Goal: Task Accomplishment & Management: Complete application form

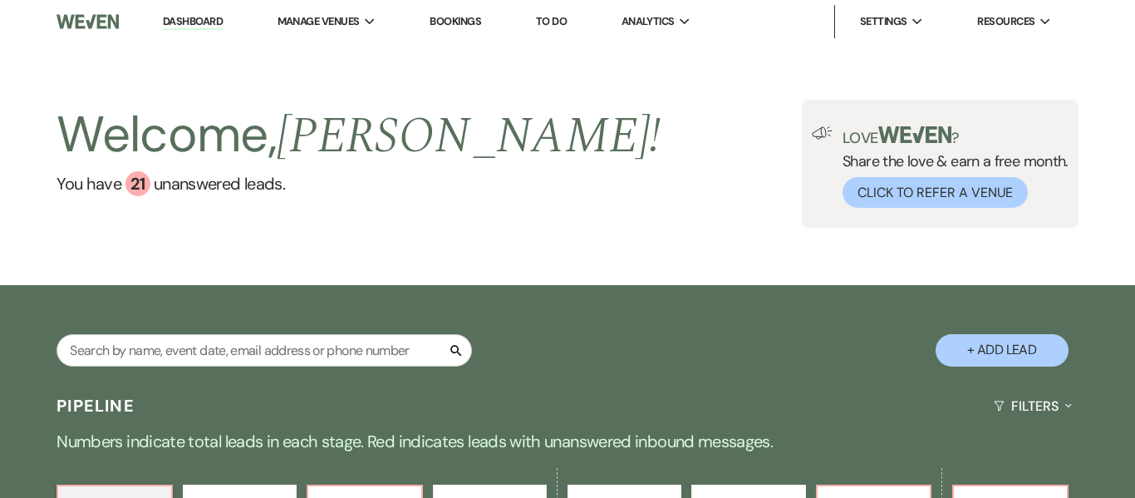
click at [456, 20] on link "Bookings" at bounding box center [456, 21] width 52 height 14
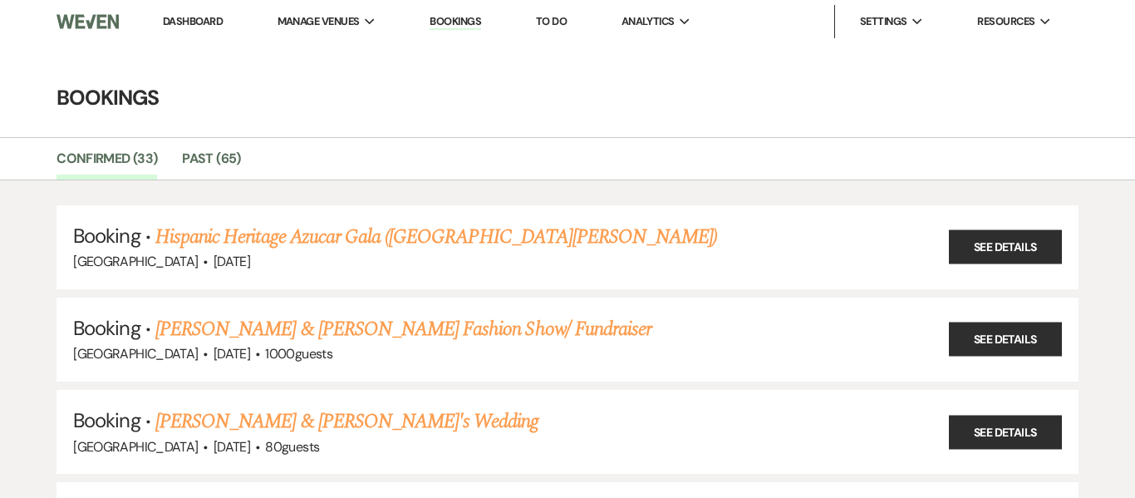
click at [194, 17] on link "Dashboard" at bounding box center [193, 21] width 60 height 14
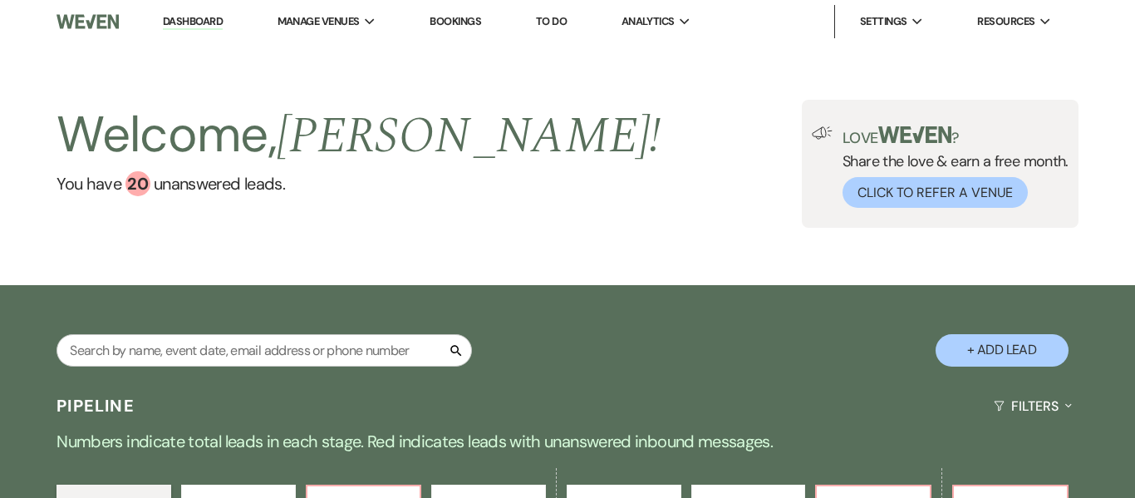
click at [475, 125] on div "Welcome, [PERSON_NAME] ! You have 20 unanswered lead s . Love ? Share the love …" at bounding box center [567, 164] width 1135 height 128
click at [195, 17] on link "Dashboard" at bounding box center [193, 22] width 60 height 16
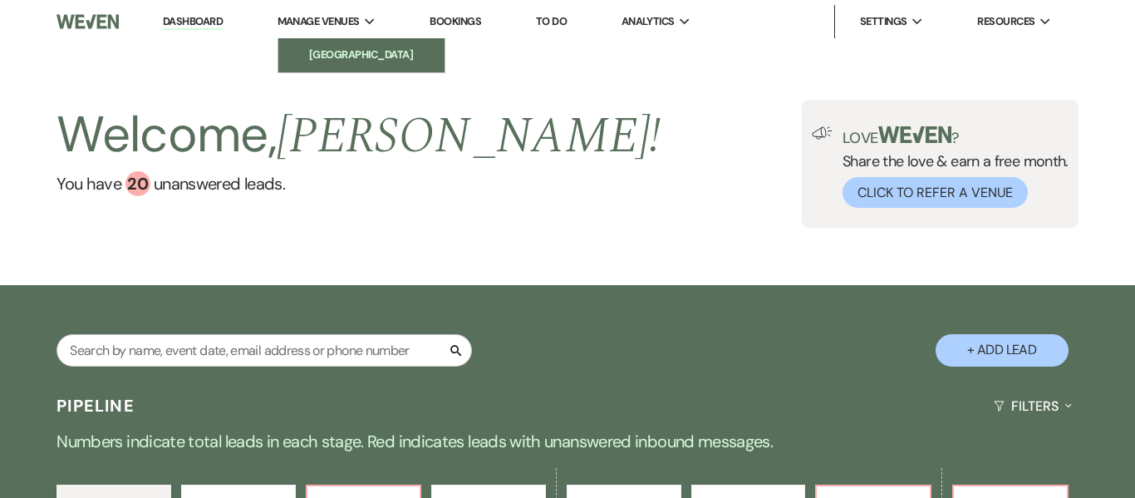
click at [353, 58] on li "[GEOGRAPHIC_DATA]" at bounding box center [362, 55] width 150 height 17
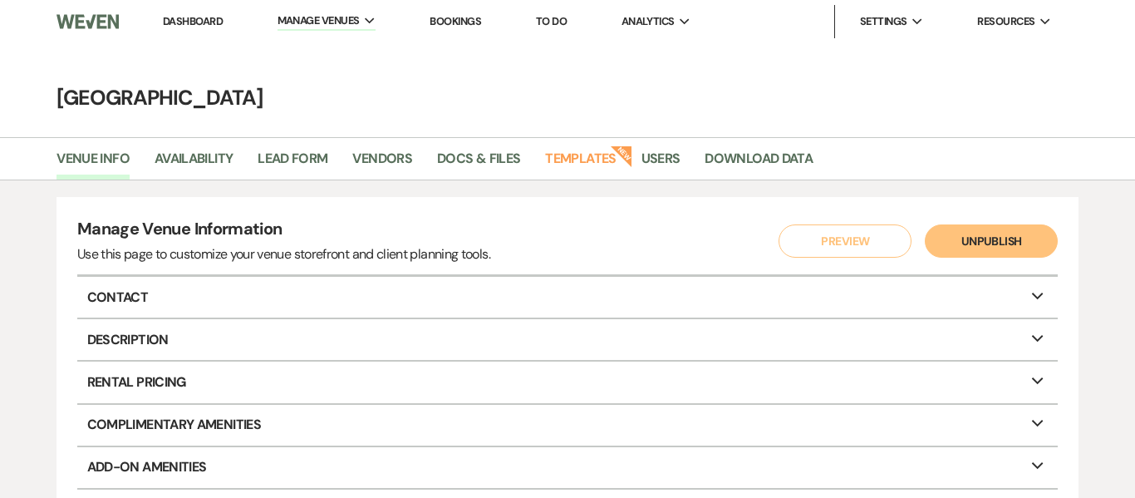
click at [461, 22] on link "Bookings" at bounding box center [456, 21] width 52 height 14
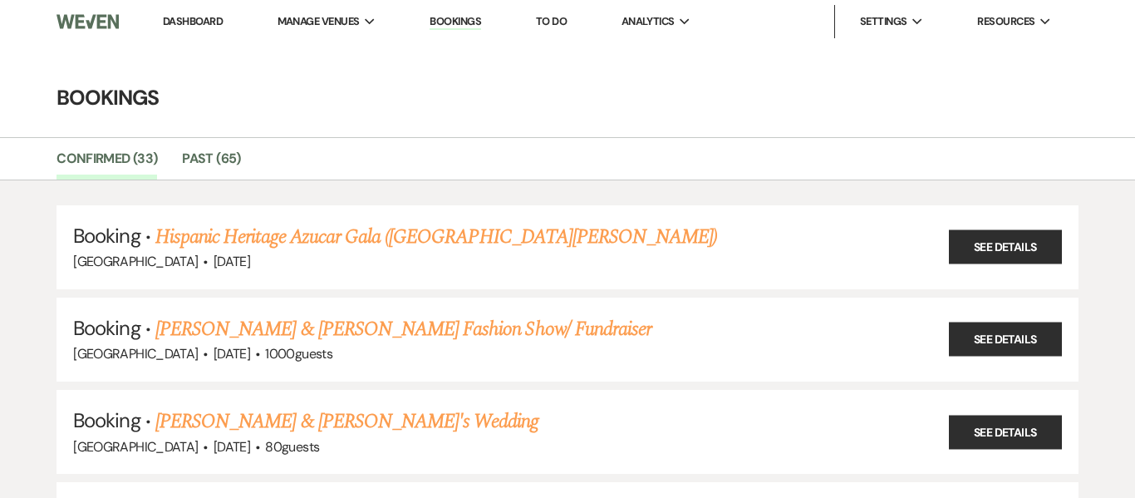
click at [183, 17] on link "Dashboard" at bounding box center [193, 21] width 60 height 14
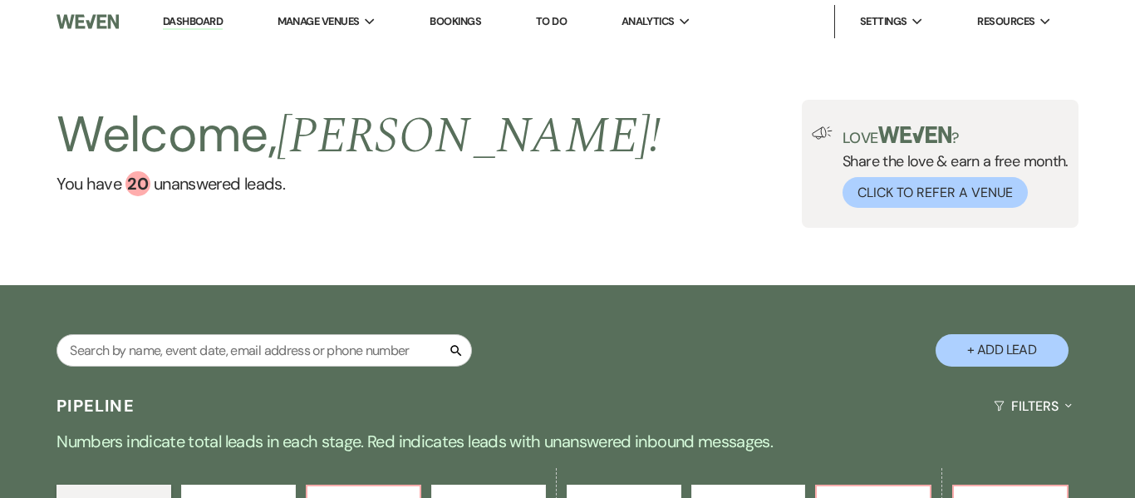
click at [1011, 346] on button "+ Add Lead" at bounding box center [1002, 350] width 133 height 32
select select "637"
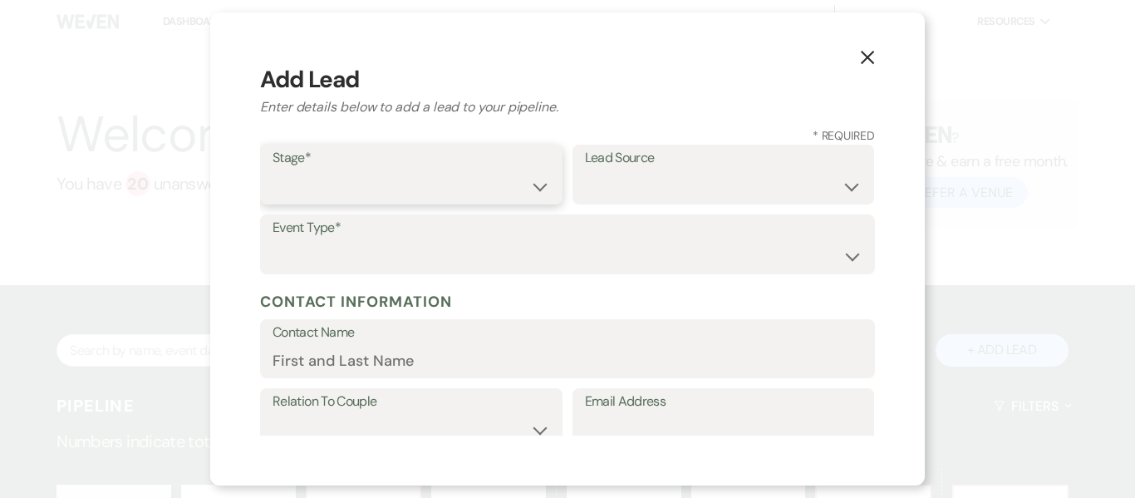
click at [538, 181] on select "Inquiry Follow Up Tour Requested Tour Confirmed Toured Proposal Sent Booked Lost" at bounding box center [412, 186] width 278 height 32
select select "1"
click at [273, 170] on select "Inquiry Follow Up Tour Requested Tour Confirmed Toured Proposal Sent Booked Lost" at bounding box center [412, 186] width 278 height 32
click at [701, 175] on select "Weven Venue Website Instagram Facebook Pinterest Google The Knot Wedding Wire H…" at bounding box center [724, 186] width 278 height 32
select select "22"
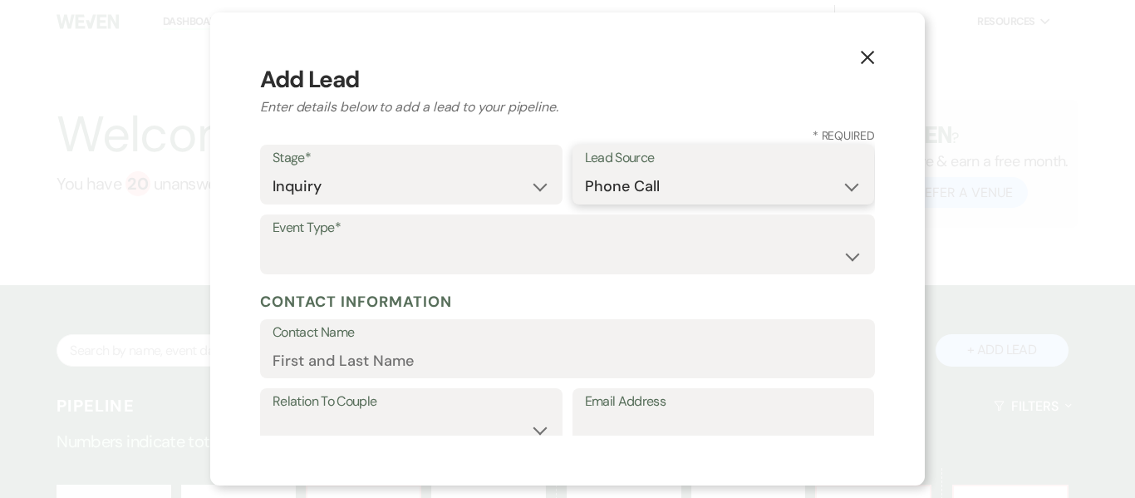
click at [585, 170] on select "Weven Venue Website Instagram Facebook Pinterest Google The Knot Wedding Wire H…" at bounding box center [724, 186] width 278 height 32
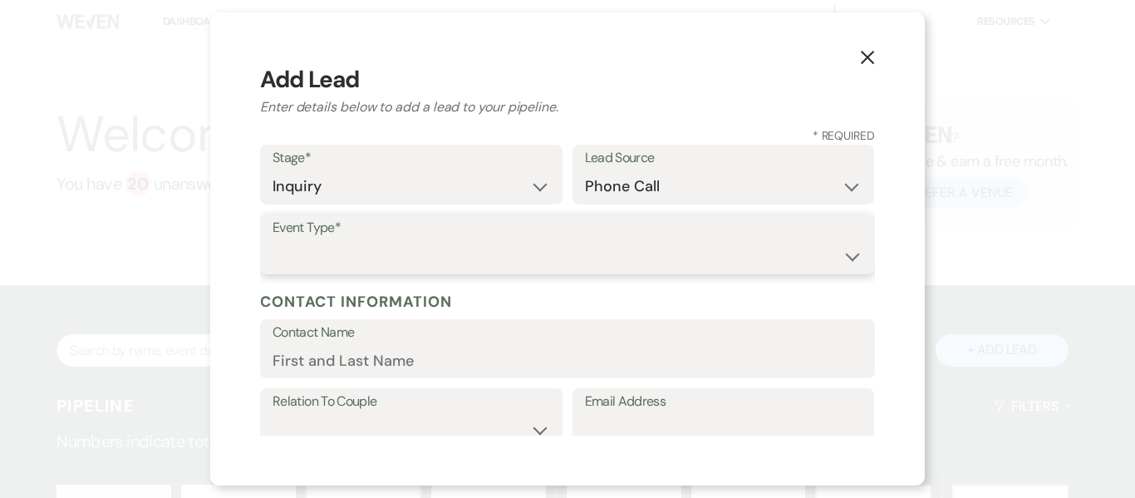
click at [617, 258] on select "Wedding Anniversary Party Baby Shower Bachelorette / Bachelor Party Birthday Pa…" at bounding box center [568, 256] width 590 height 32
select select "1"
click at [273, 240] on select "Wedding Anniversary Party Baby Shower Bachelorette / Bachelor Party Birthday Pa…" at bounding box center [568, 256] width 590 height 32
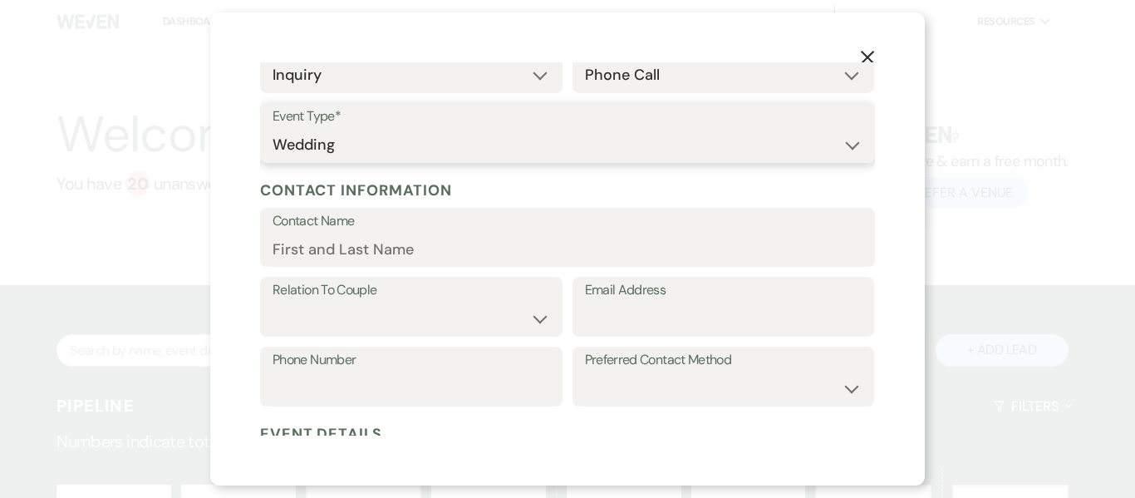
scroll to position [112, 0]
click at [524, 254] on input "Contact Name" at bounding box center [568, 248] width 590 height 32
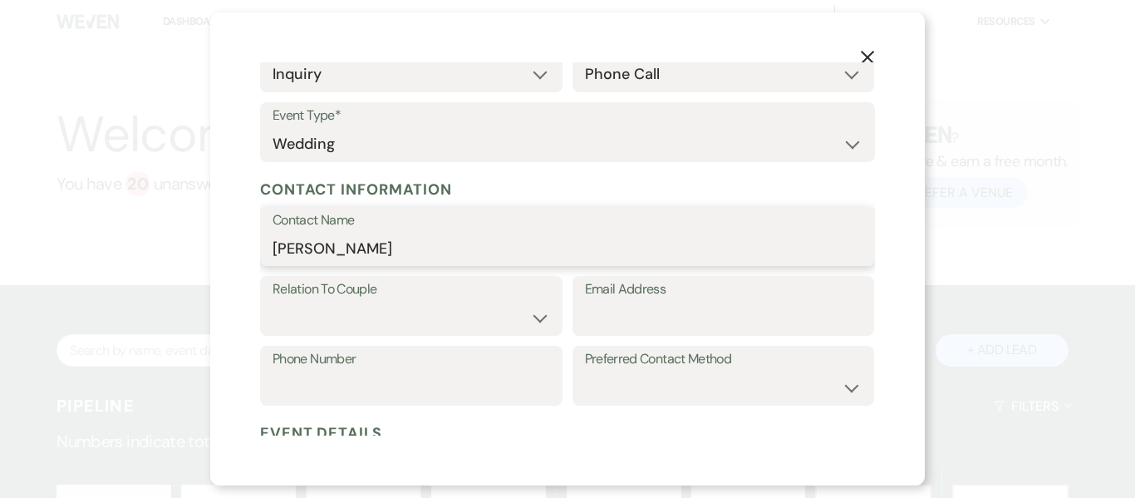
type input "[PERSON_NAME]"
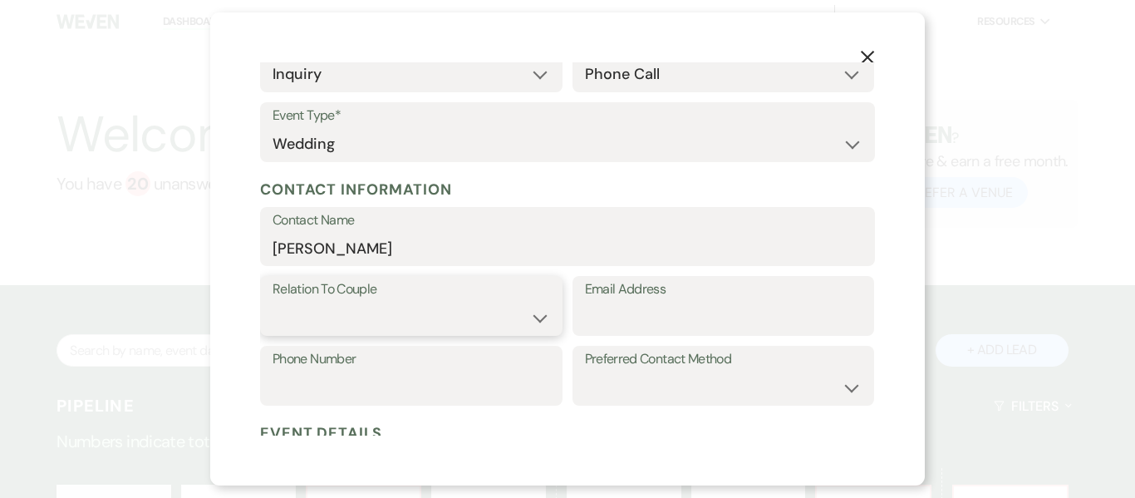
select select "1"
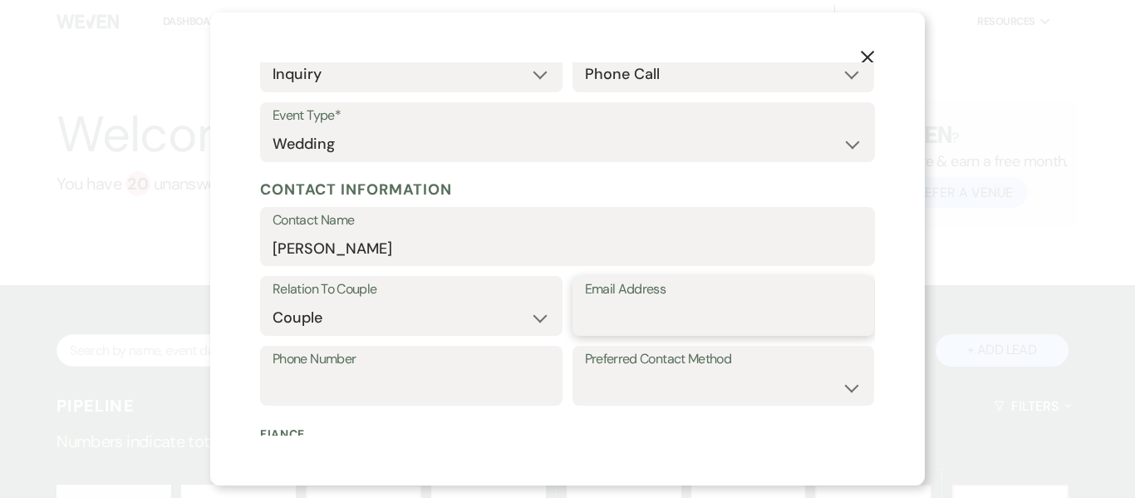
type input "c"
type input "[PERSON_NAME][EMAIL_ADDRESS][PERSON_NAME][DOMAIN_NAME]"
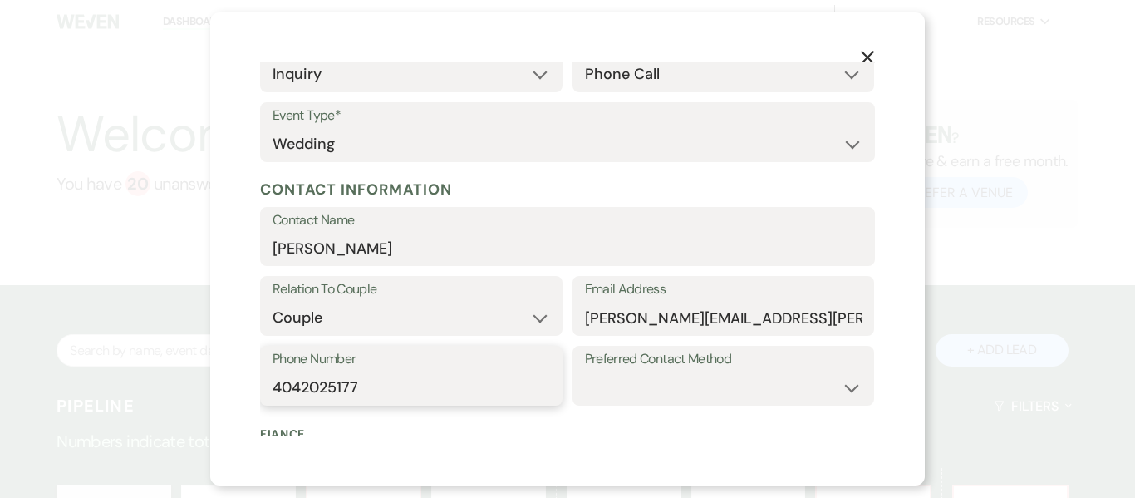
type input "4042025177"
click at [708, 381] on select "Email Phone Text" at bounding box center [724, 387] width 278 height 32
select select "email"
click at [585, 371] on select "Email Phone Text" at bounding box center [724, 387] width 278 height 32
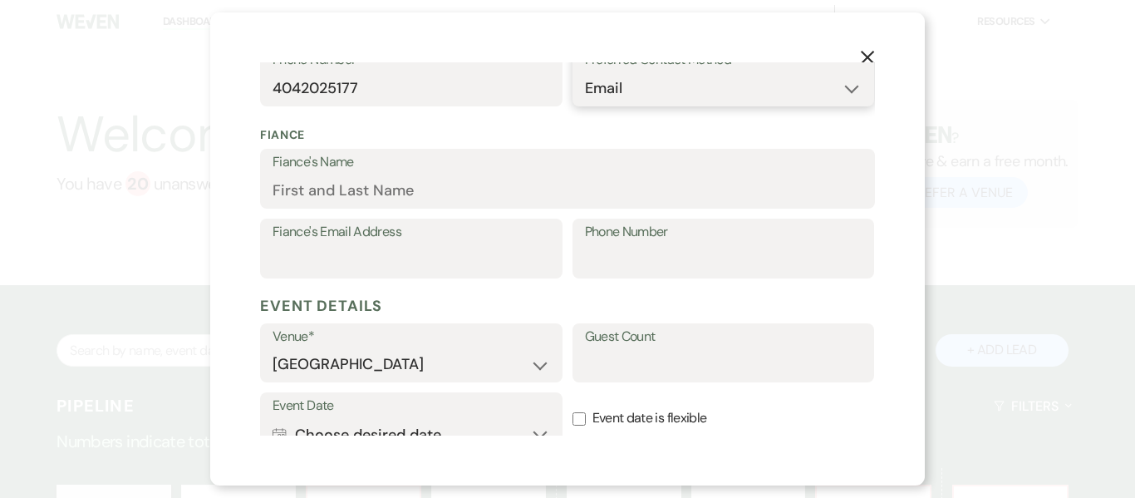
scroll to position [414, 0]
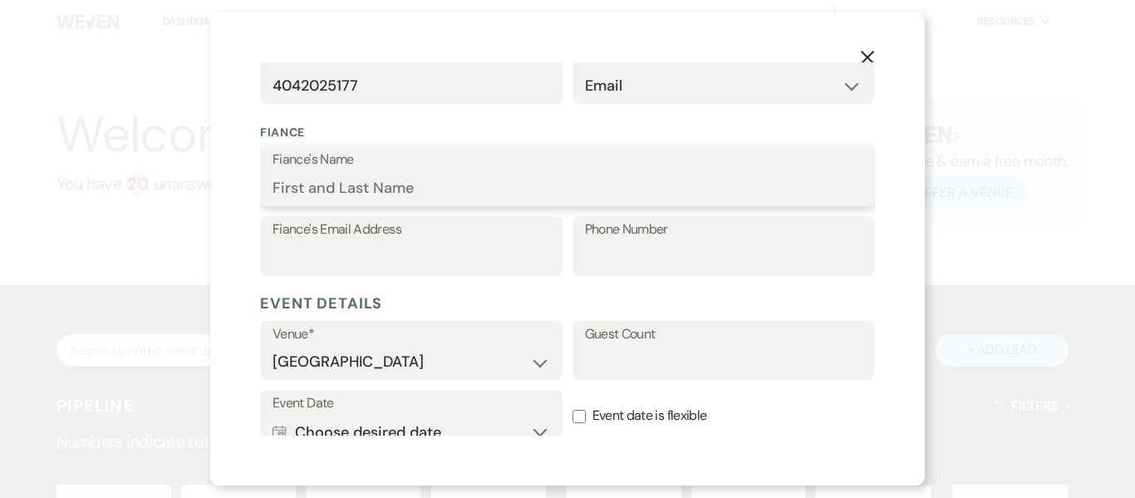
click at [388, 184] on input "Fiance's Name" at bounding box center [568, 188] width 590 height 32
type input "Fren"
click at [312, 191] on input "Fren Chon" at bounding box center [568, 188] width 590 height 32
click at [390, 188] on input "Frenchon" at bounding box center [568, 188] width 590 height 32
type input "[PERSON_NAME]"
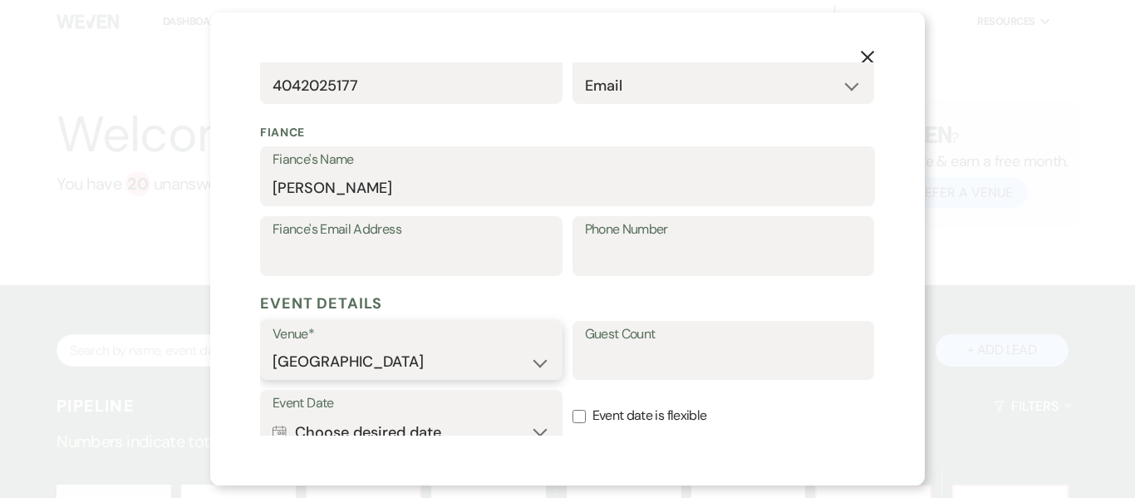
click at [511, 366] on select "[GEOGRAPHIC_DATA]" at bounding box center [412, 362] width 278 height 32
click at [627, 370] on input "Guest Count" at bounding box center [724, 362] width 278 height 32
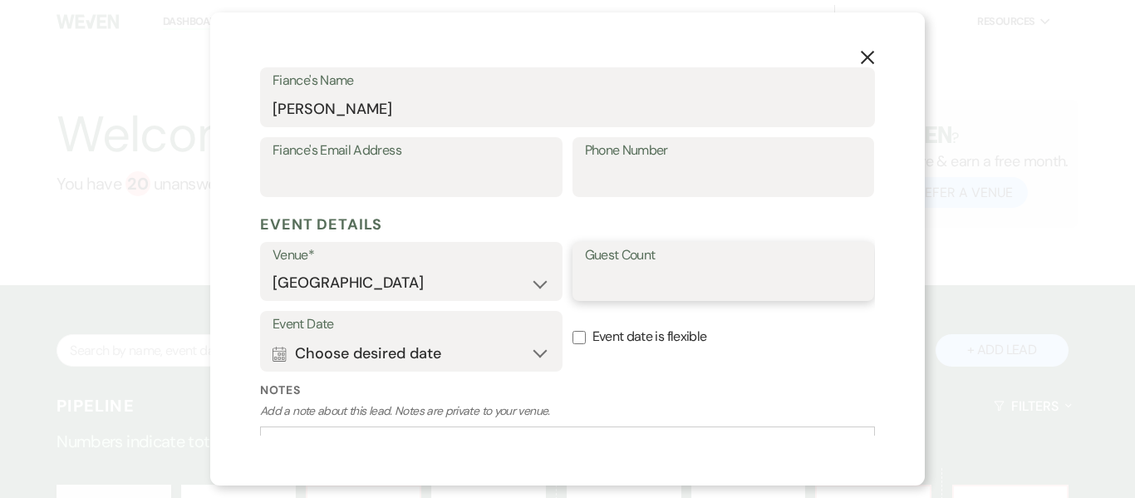
scroll to position [509, 0]
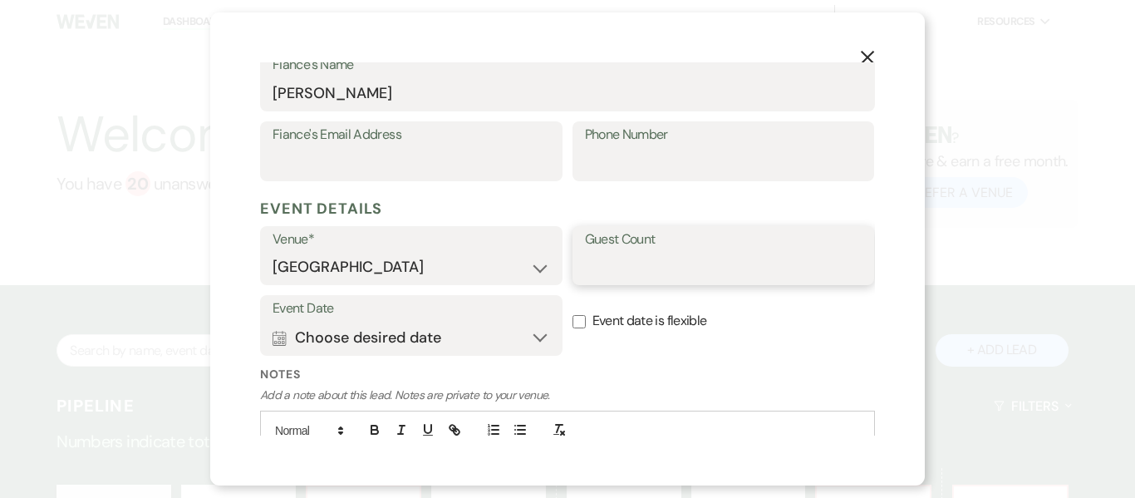
type input "150-200"
click at [481, 339] on button "Calendar Choose desired date Expand" at bounding box center [412, 337] width 278 height 33
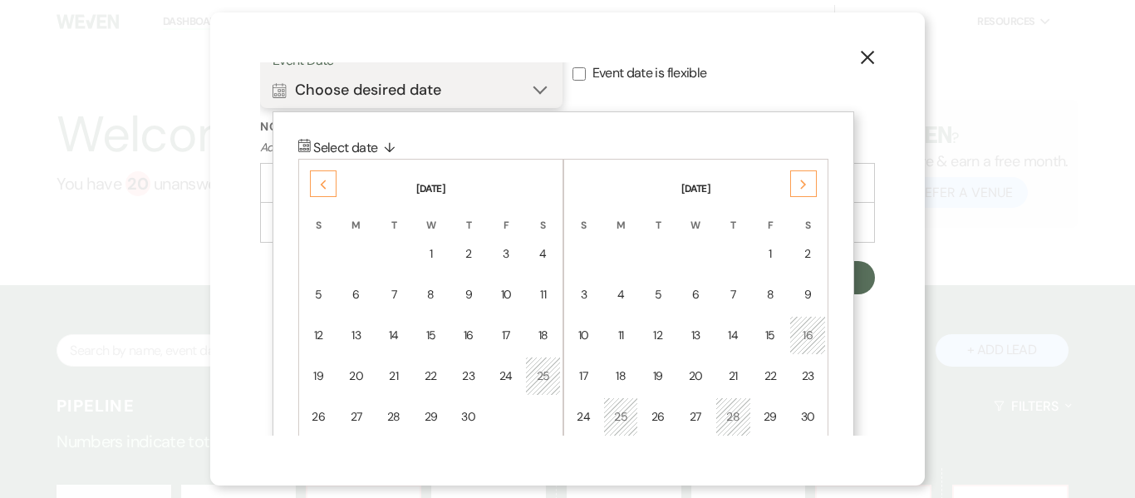
scroll to position [826, 0]
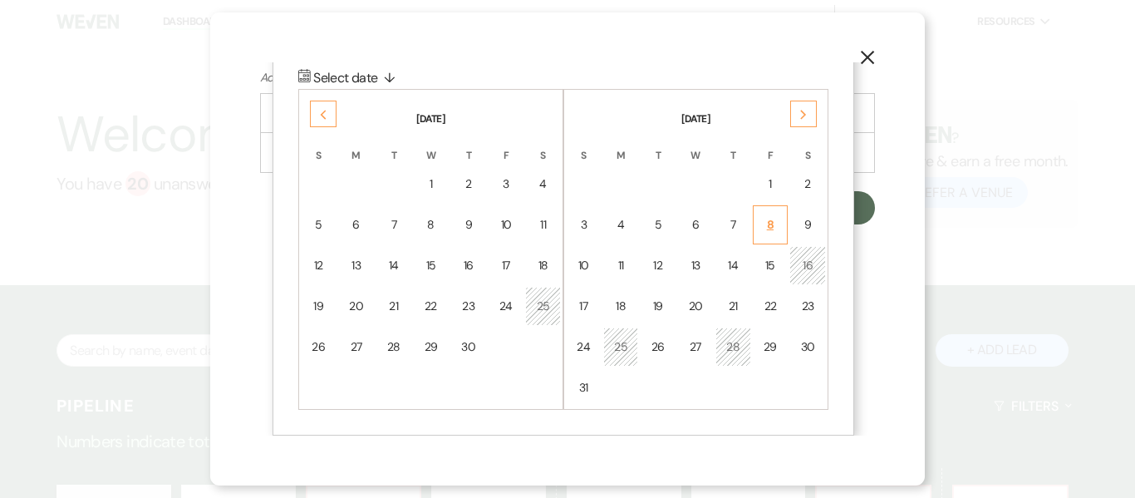
click at [773, 222] on div "8" at bounding box center [771, 224] width 14 height 17
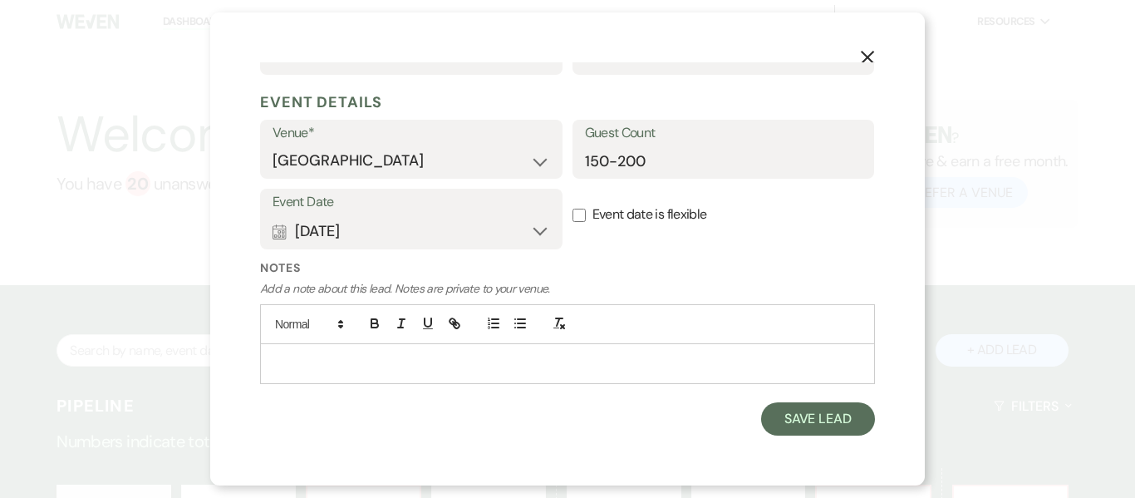
scroll to position [614, 0]
click at [582, 216] on input "Event date is flexible" at bounding box center [579, 215] width 13 height 13
checkbox input "true"
click at [520, 359] on p at bounding box center [567, 364] width 588 height 18
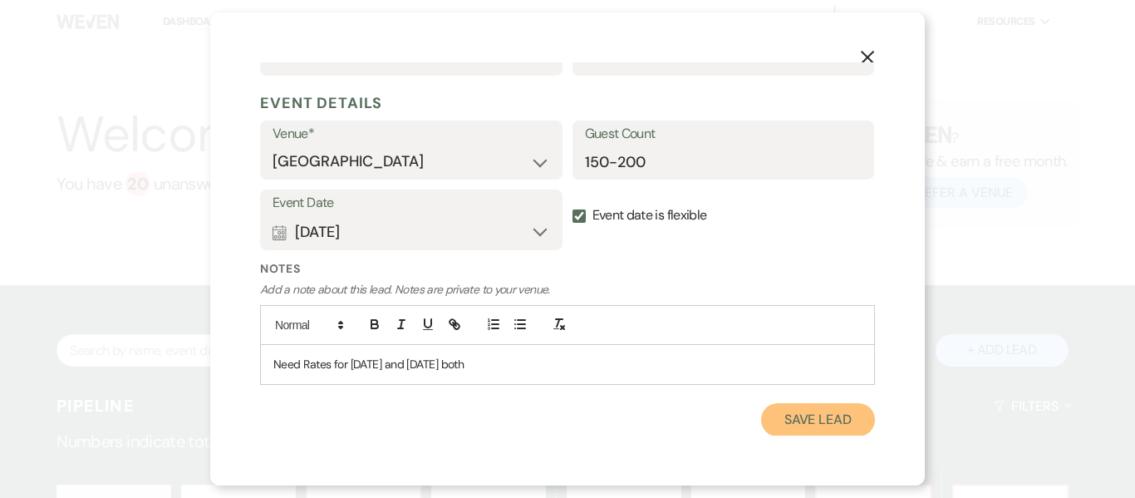
click at [827, 428] on button "Save Lead" at bounding box center [818, 419] width 114 height 33
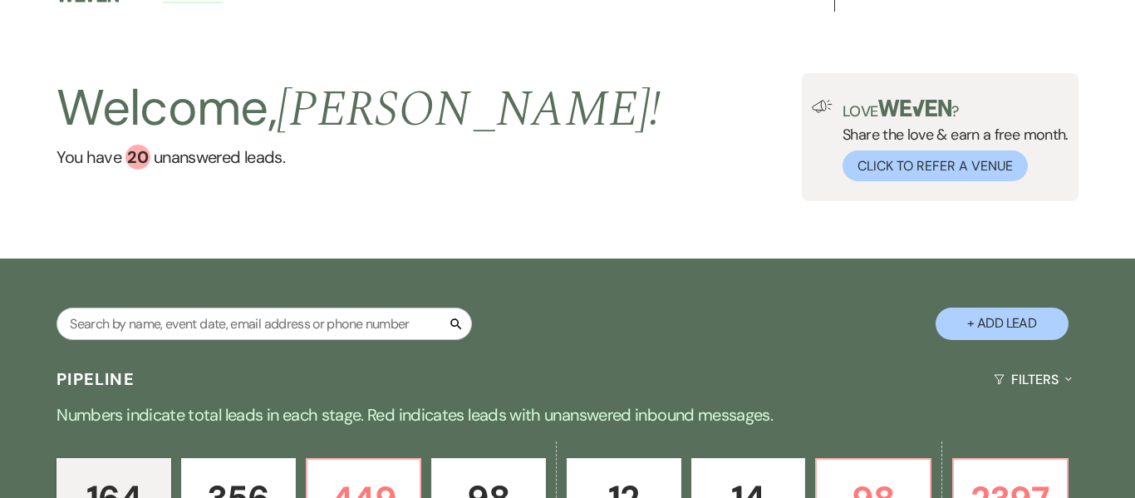
scroll to position [0, 0]
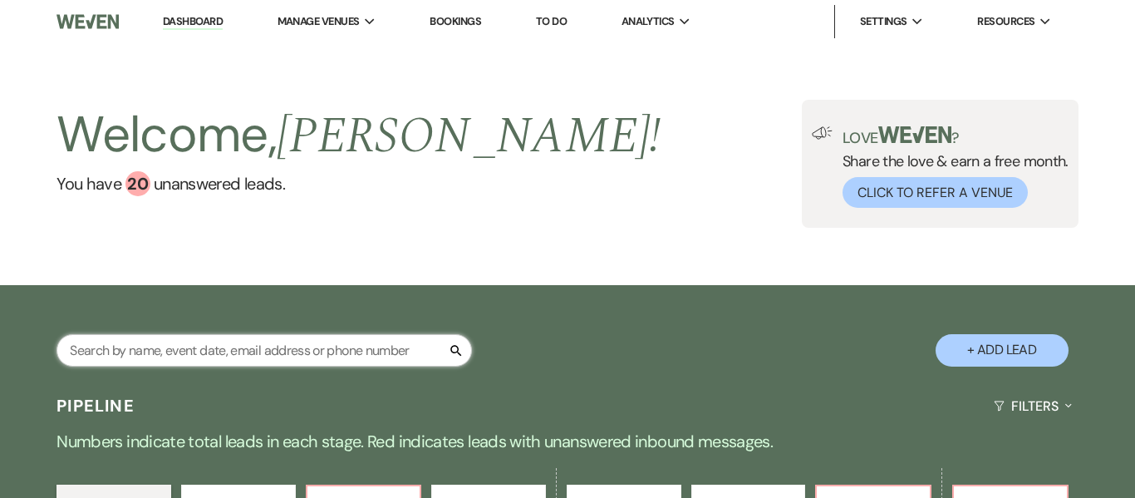
click at [199, 353] on input "text" at bounding box center [264, 350] width 415 height 32
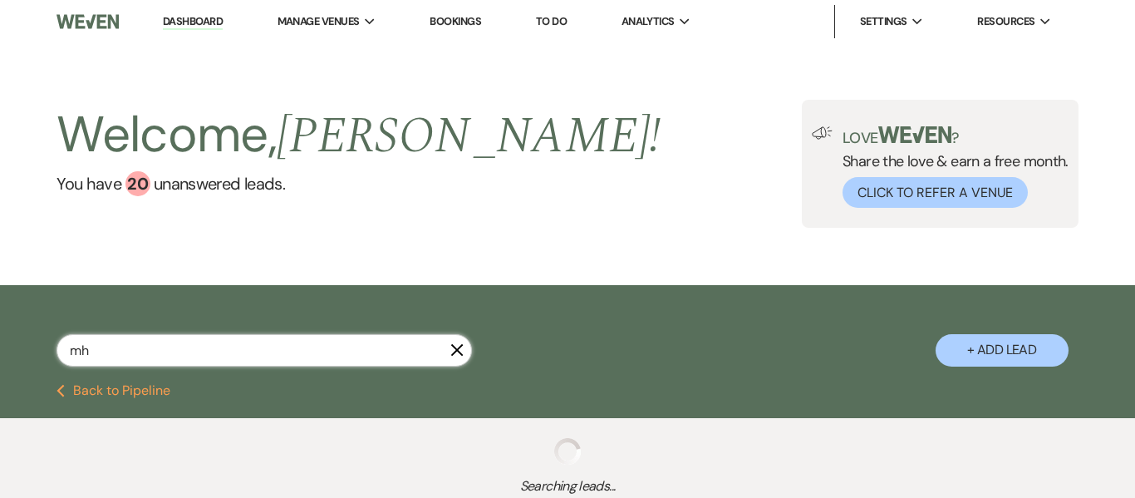
type input "m"
type input "[PERSON_NAME]"
select select "9"
select select "2"
select select "9"
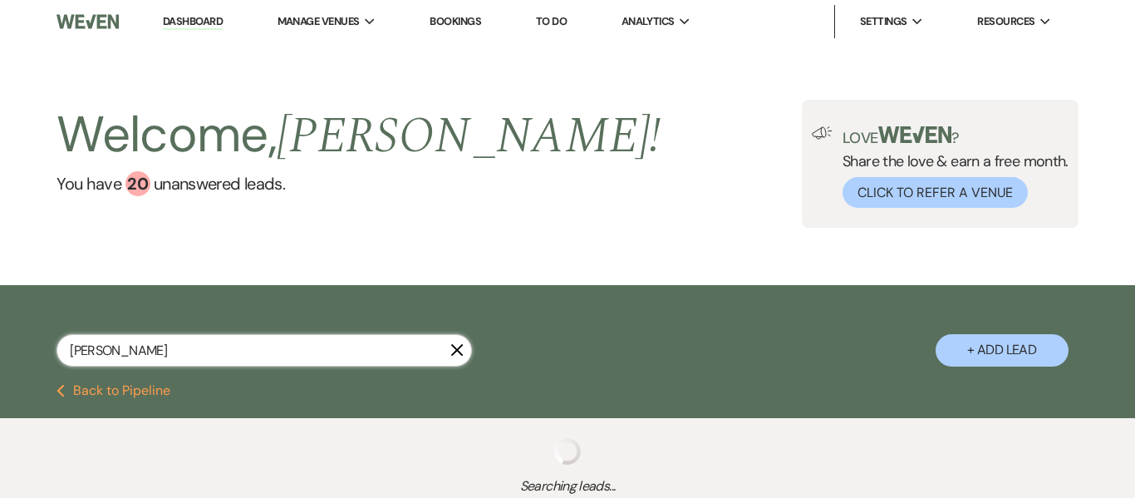
select select "9"
select select "2"
select select "8"
select select "5"
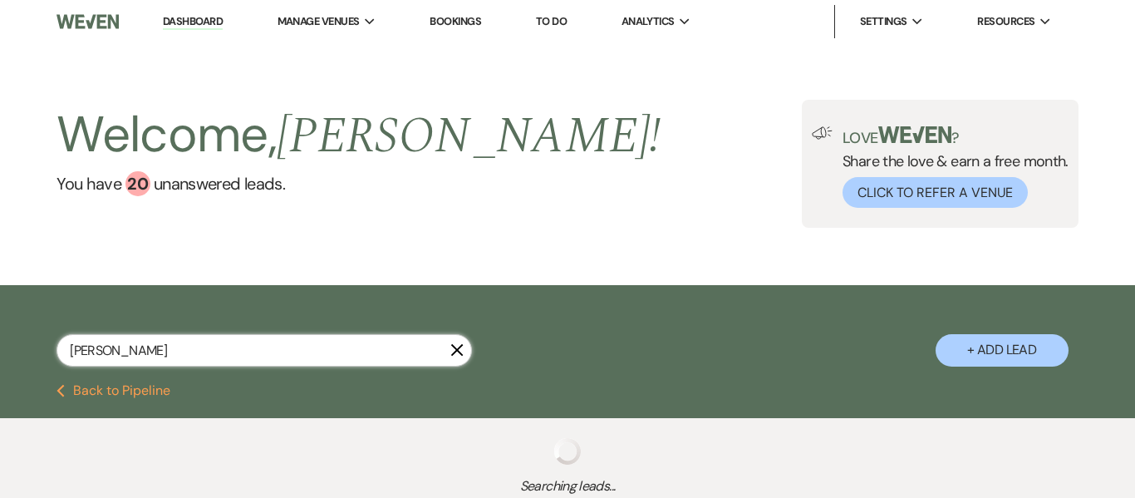
select select "8"
select select "5"
select select "8"
select select "5"
select select "4"
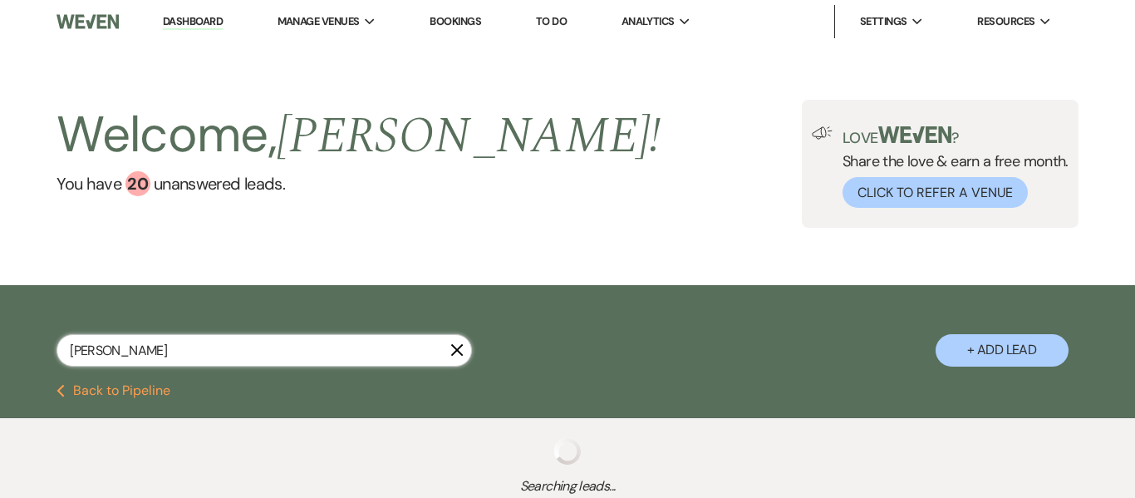
select select "4"
select select "8"
select select "5"
select select "8"
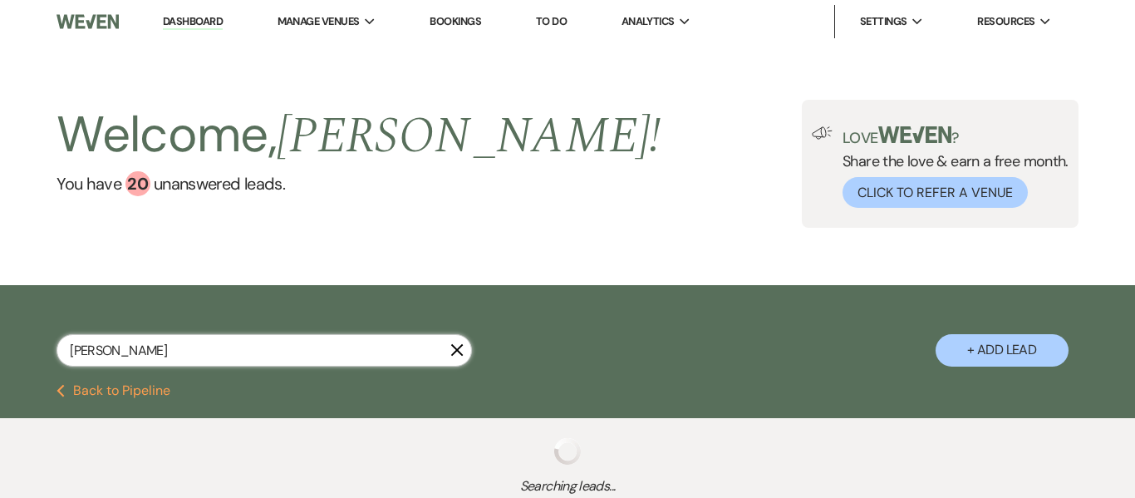
select select "5"
select select "8"
select select "7"
select select "8"
select select "5"
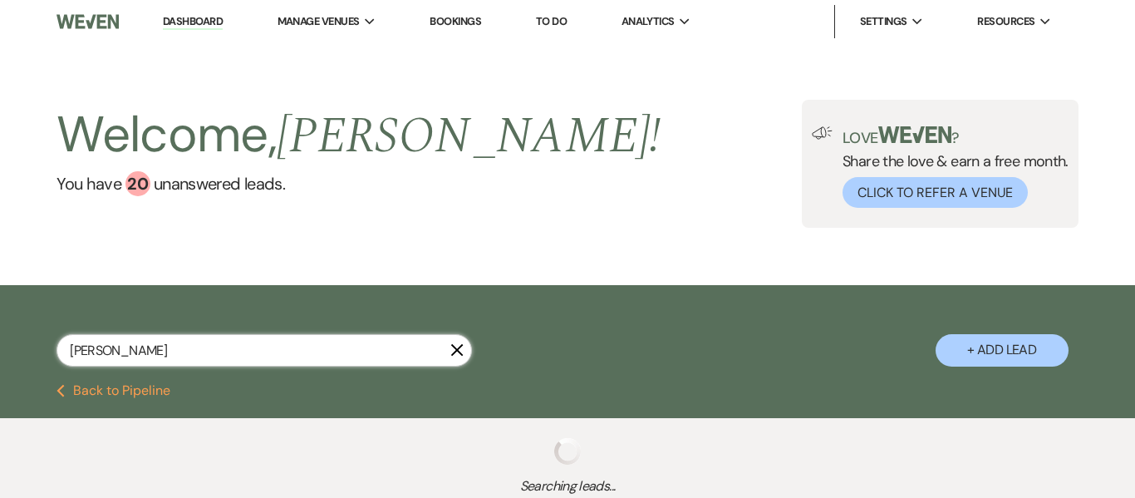
select select "8"
select select "5"
select select "8"
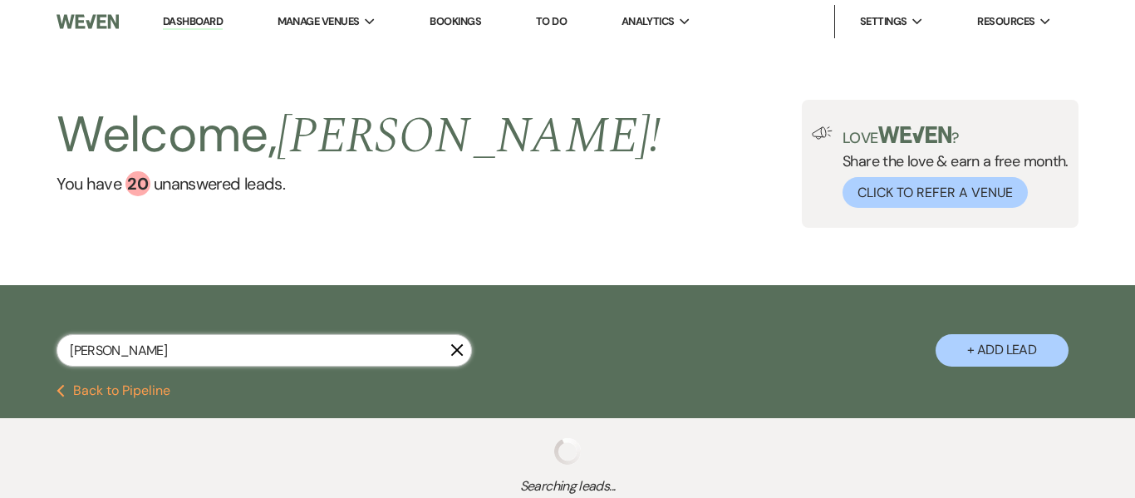
select select "1"
select select "8"
select select "5"
select select "8"
select select "5"
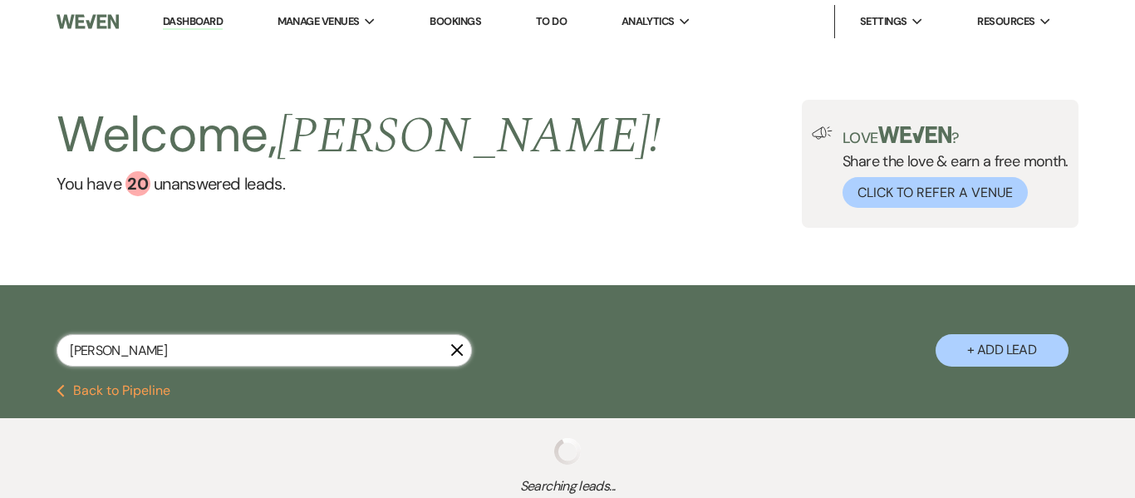
select select "8"
select select "5"
select select "8"
select select "7"
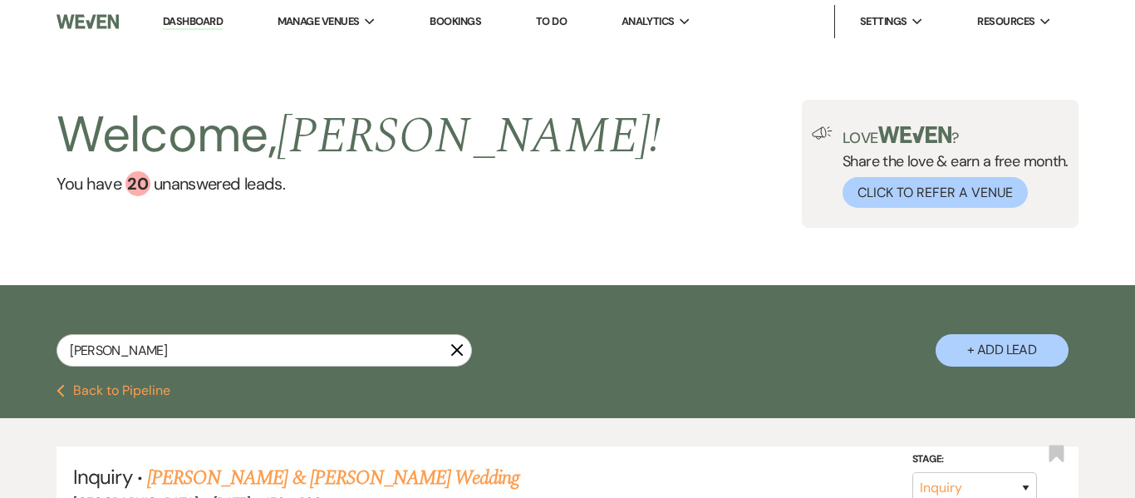
click at [214, 24] on link "Dashboard" at bounding box center [193, 22] width 60 height 16
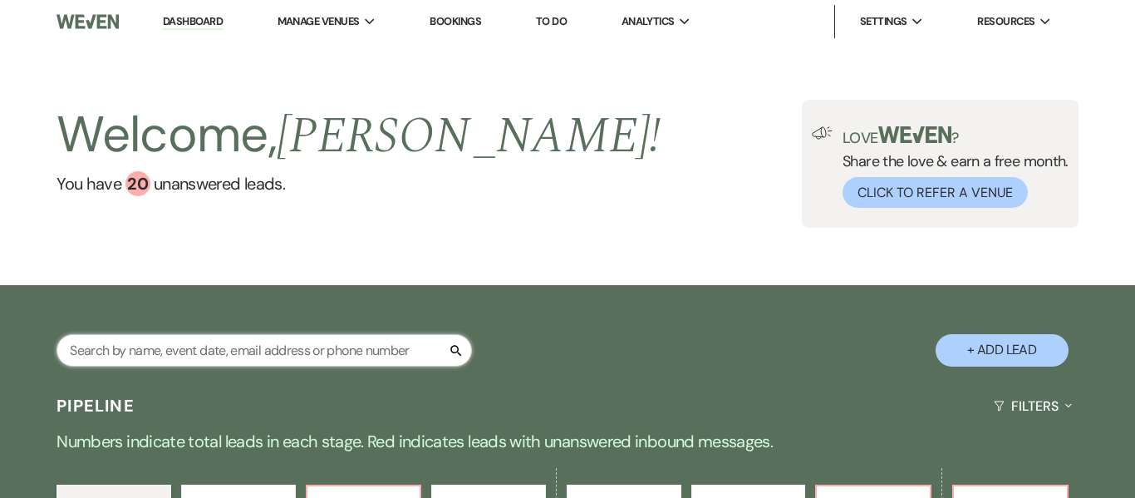
click at [337, 359] on input "text" at bounding box center [264, 350] width 415 height 32
type input "[PERSON_NAME]"
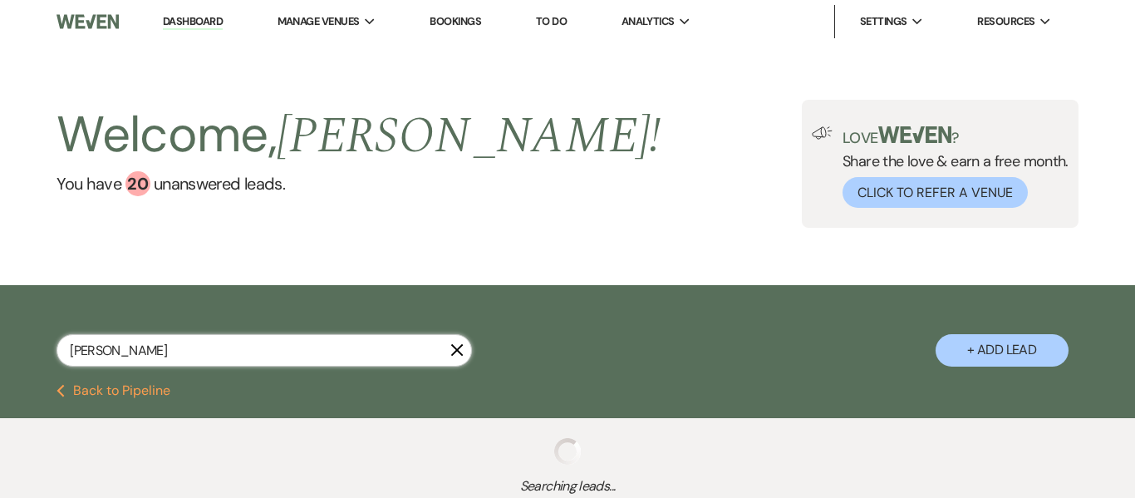
select select "9"
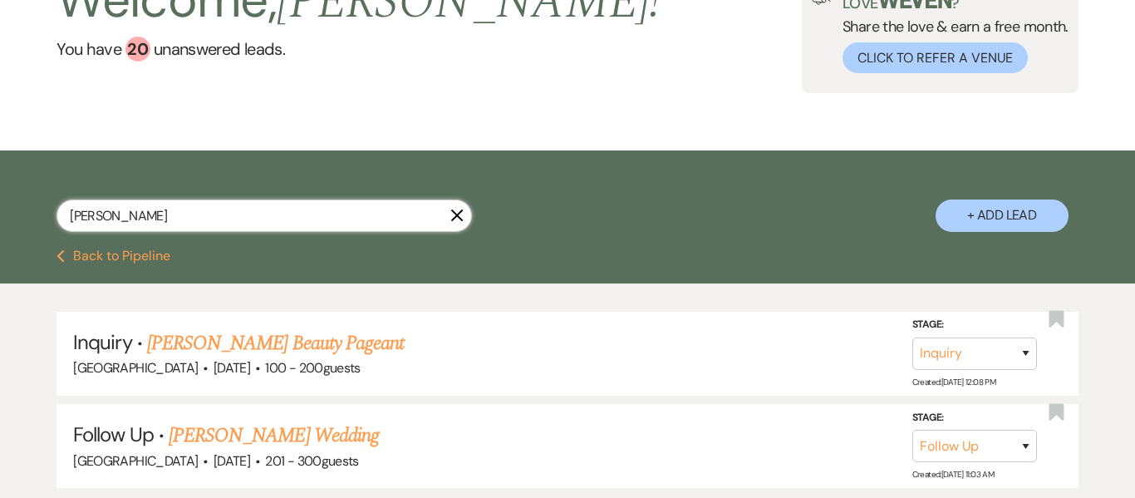
scroll to position [136, 0]
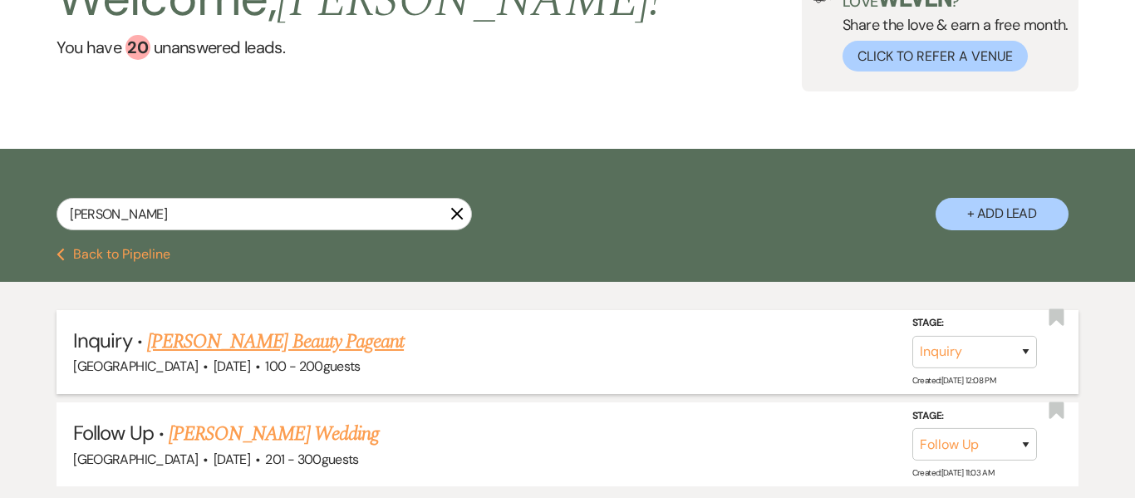
click at [351, 344] on link "[PERSON_NAME] Beauty Pageant" at bounding box center [275, 342] width 257 height 30
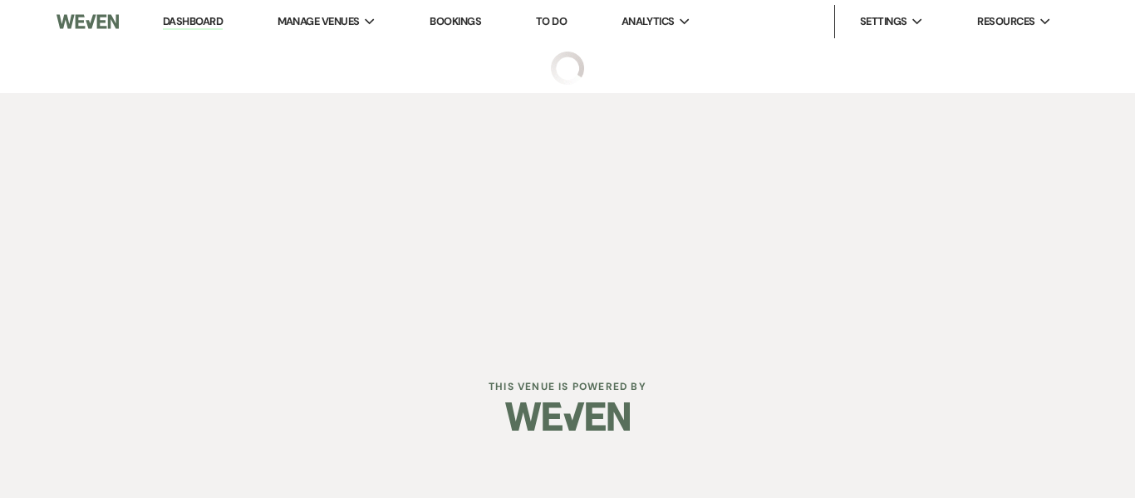
select select "5"
select select "13"
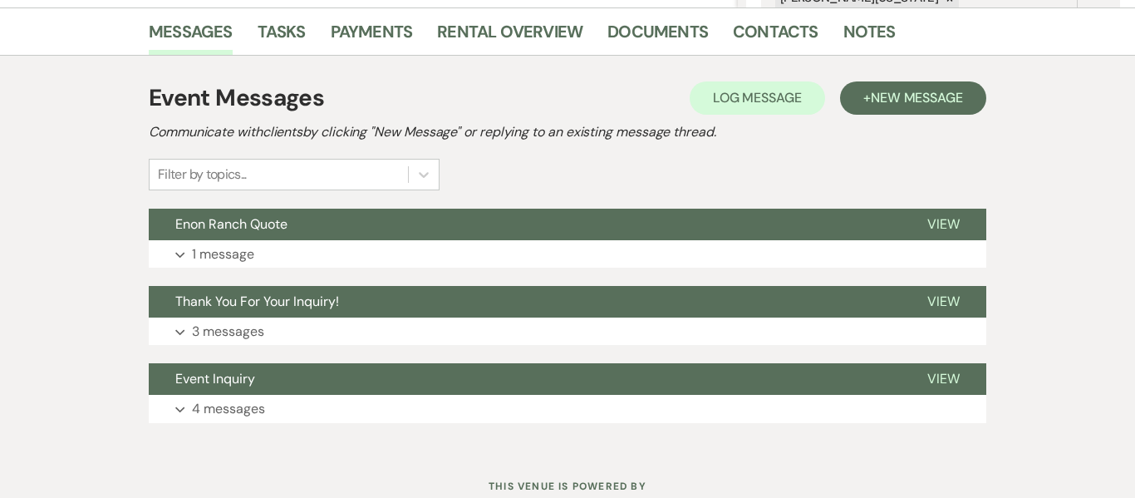
scroll to position [466, 0]
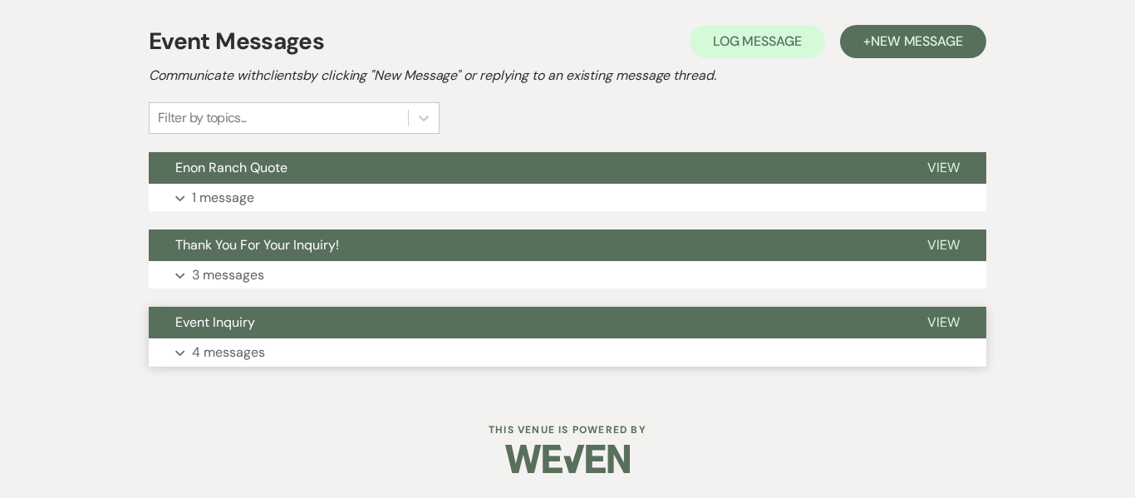
click at [233, 348] on p "4 messages" at bounding box center [228, 353] width 73 height 22
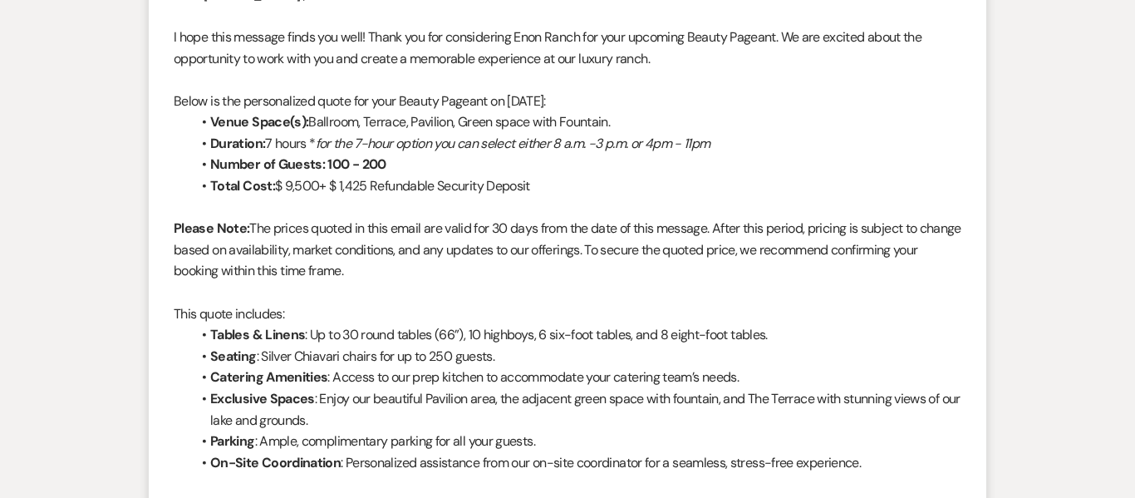
scroll to position [0, 0]
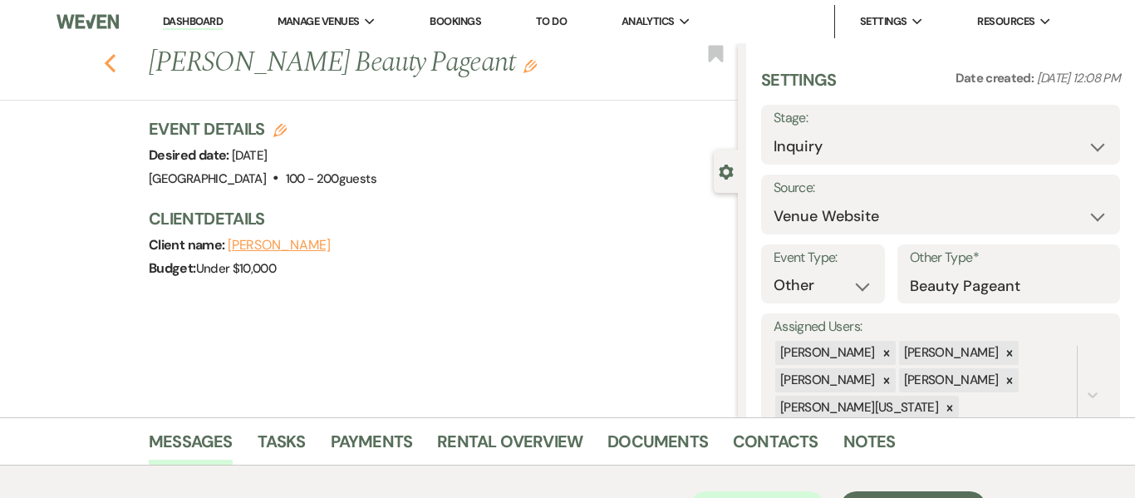
click at [115, 59] on icon "Previous" at bounding box center [110, 63] width 12 height 20
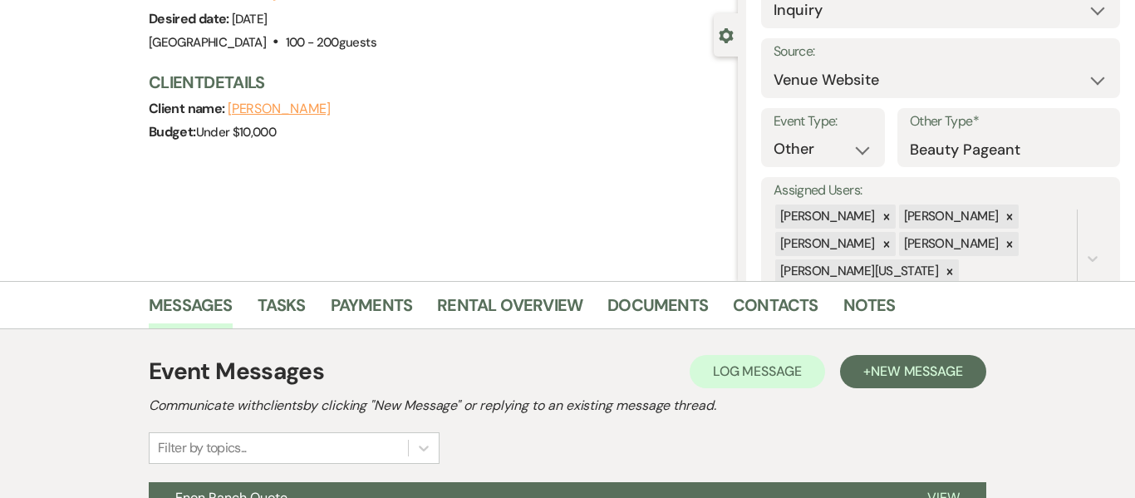
select select "9"
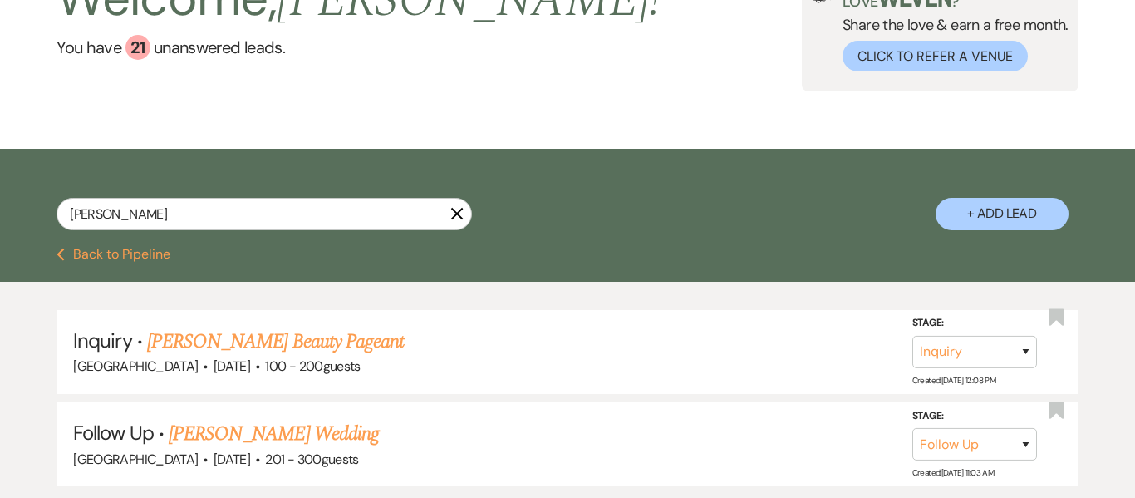
scroll to position [260, 0]
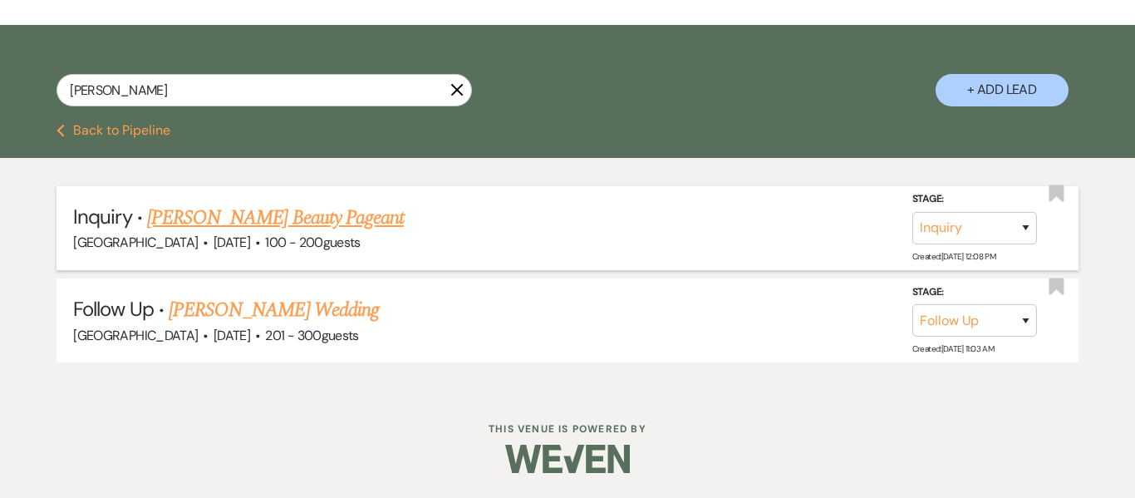
click at [359, 211] on link "[PERSON_NAME] Beauty Pageant" at bounding box center [275, 218] width 257 height 30
select select "5"
select select "13"
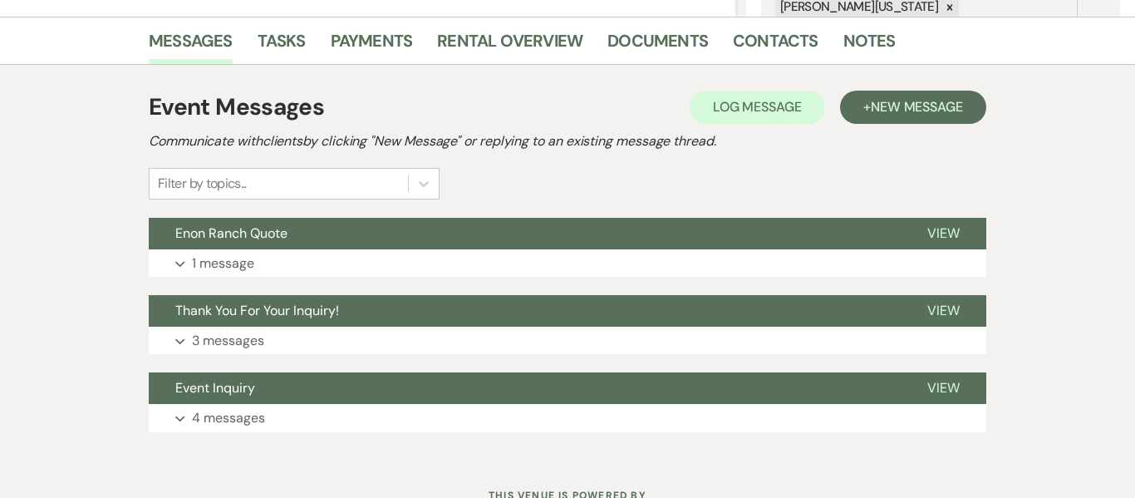
scroll to position [466, 0]
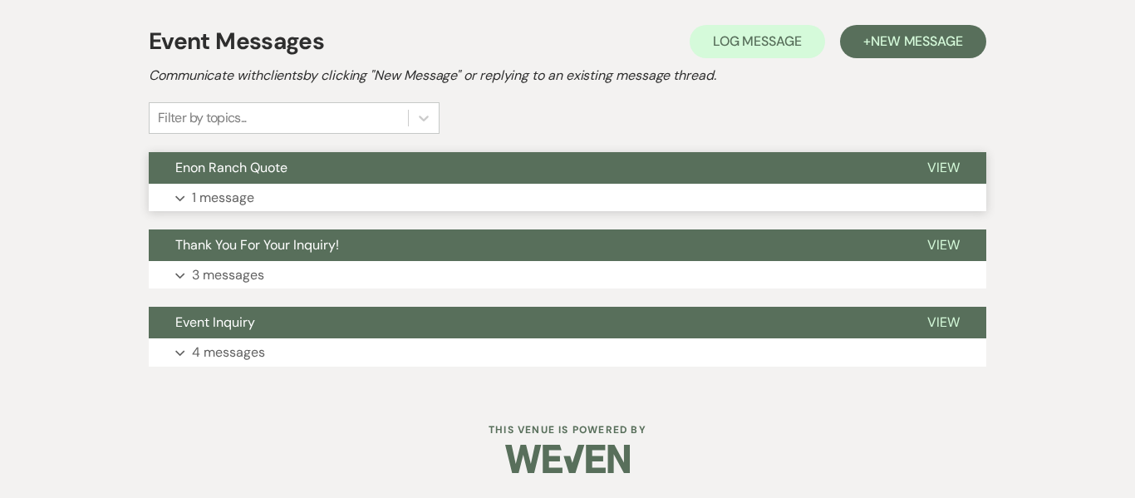
click at [268, 194] on button "Expand 1 message" at bounding box center [568, 198] width 838 height 28
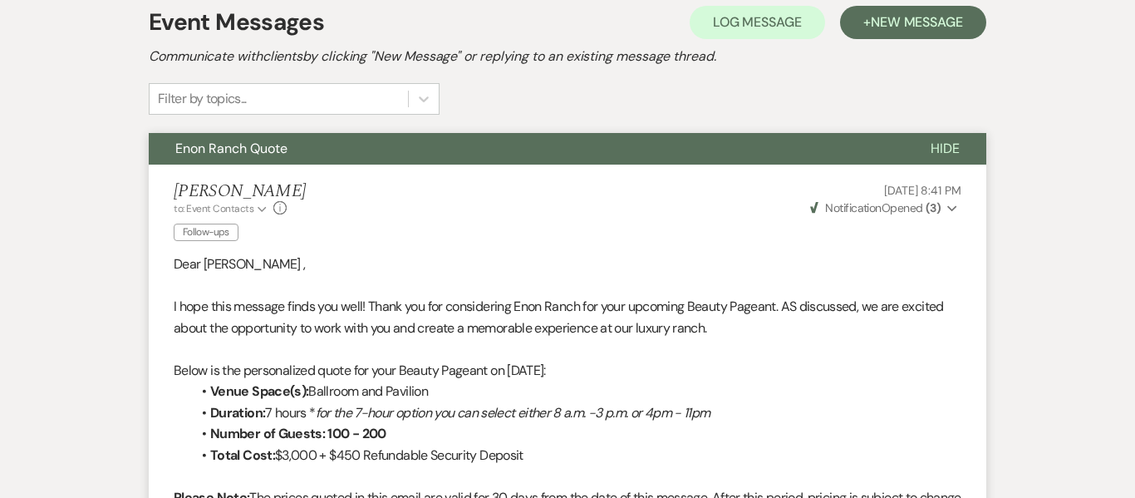
scroll to position [0, 0]
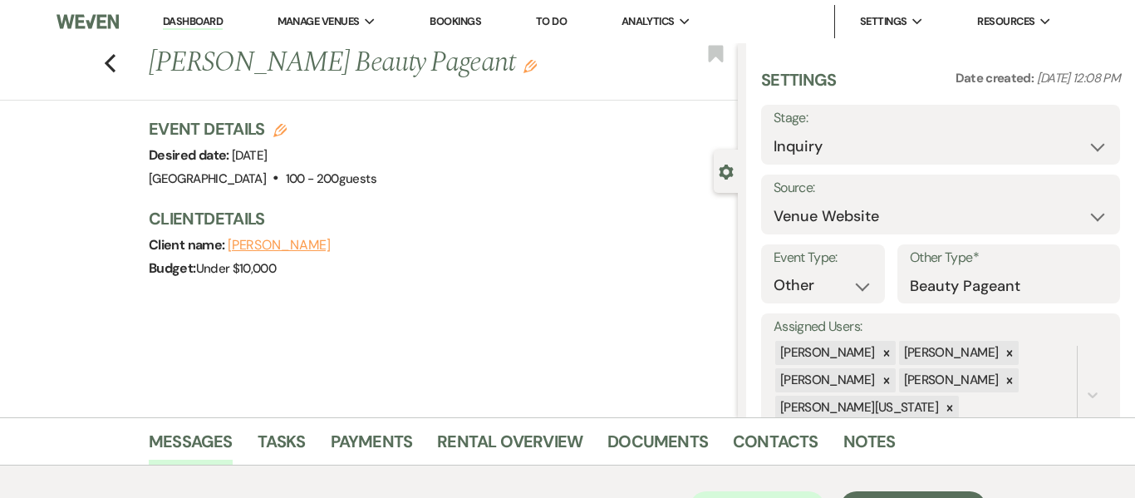
click at [202, 25] on link "Dashboard" at bounding box center [193, 22] width 60 height 16
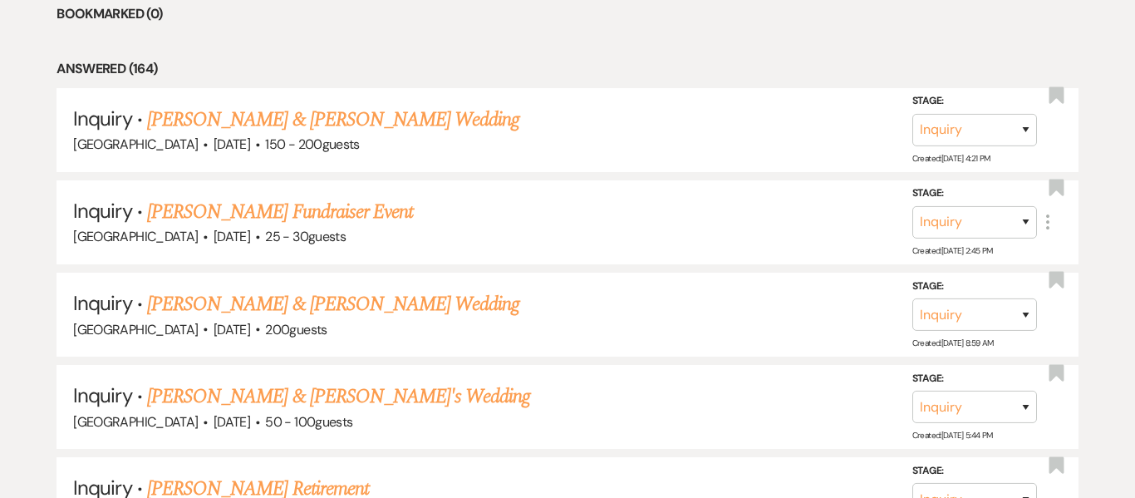
scroll to position [797, 0]
